Goal: Task Accomplishment & Management: Complete application form

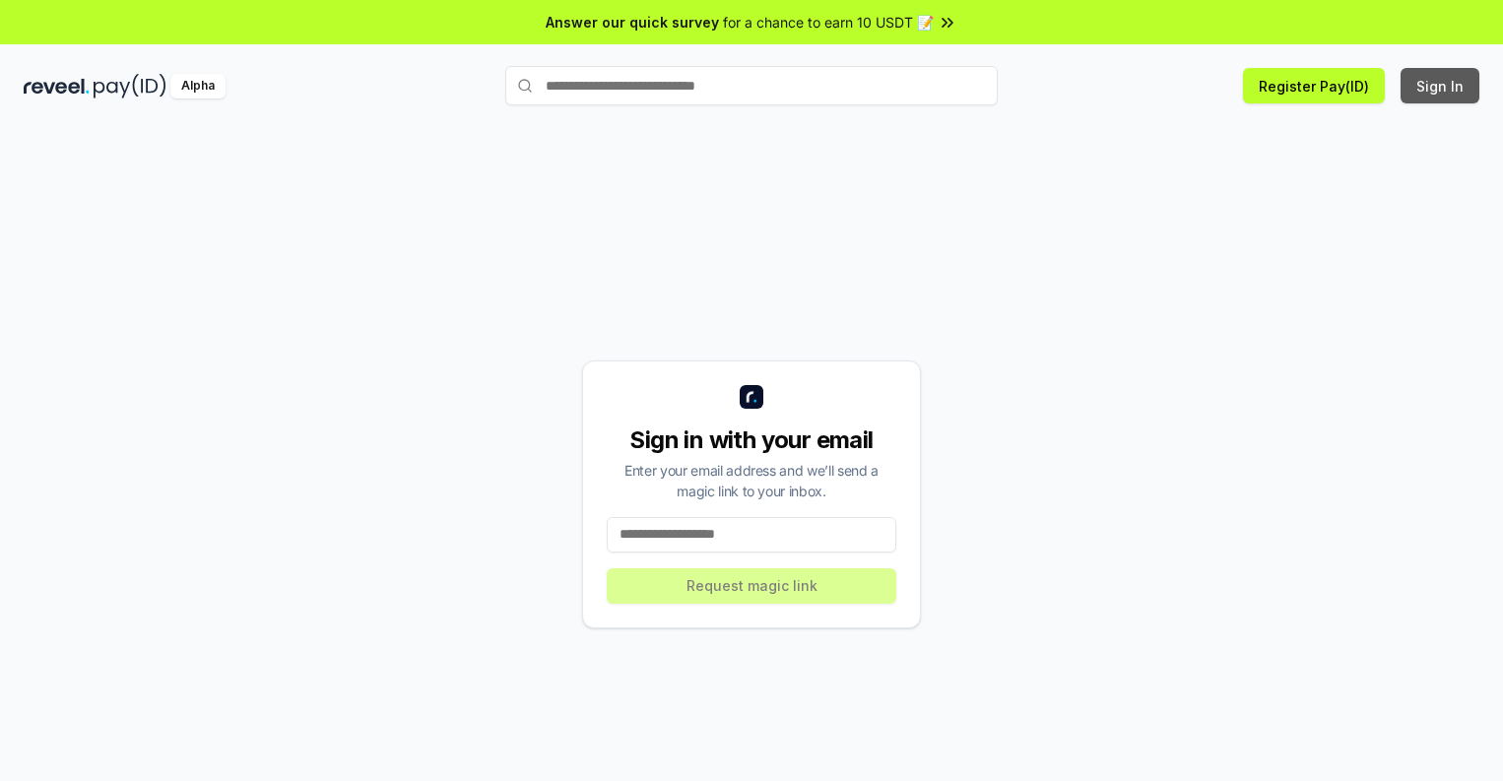
click at [1441, 86] on button "Sign In" at bounding box center [1439, 85] width 79 height 35
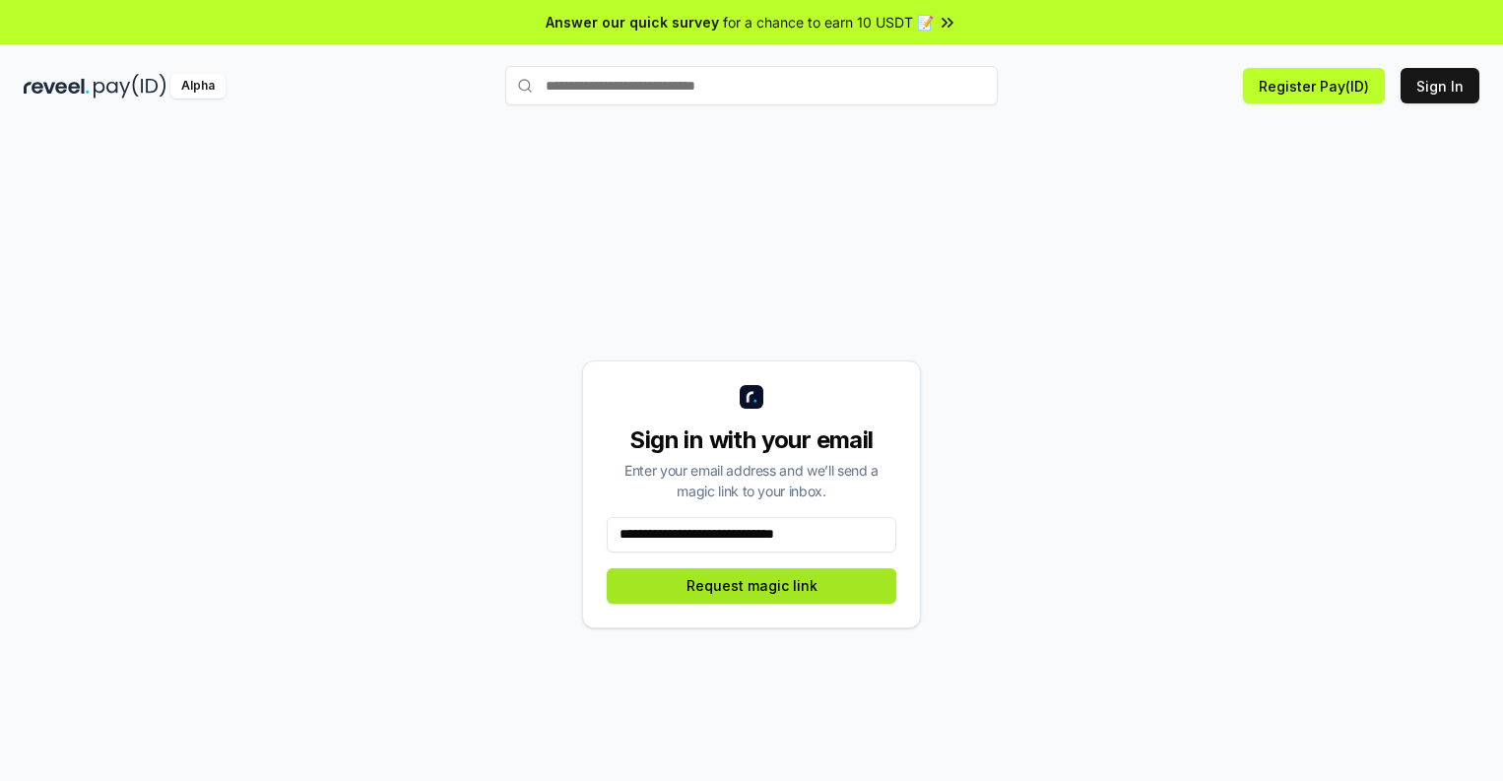
type input "**********"
click at [751, 585] on button "Request magic link" at bounding box center [752, 585] width 290 height 35
